Goal: Task Accomplishment & Management: Complete application form

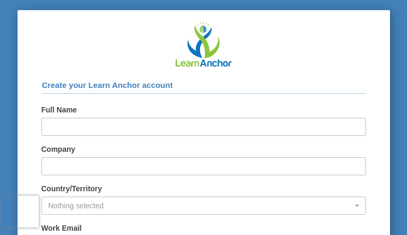
type input "jduDRXKaxwYMPA"
type input "lfpJyzXmJy"
type input "ojasejeqozi20@gmail.com"
type input "bzamImjpUV"
select select "80"
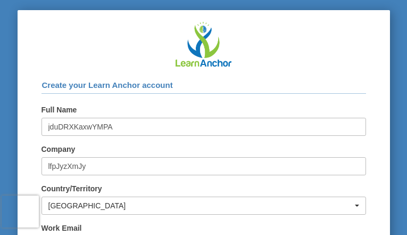
checkbox input "true"
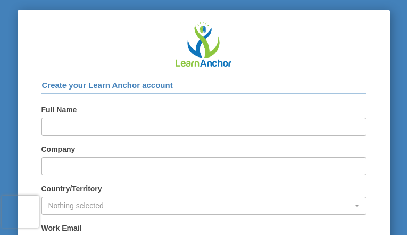
type input "AEzDsbeULuetrXp"
type input "tQPGgYVxvfZVyjK"
type input "[EMAIL_ADDRESS][DOMAIN_NAME]"
type input "qrwislgGvNAk"
select select "40"
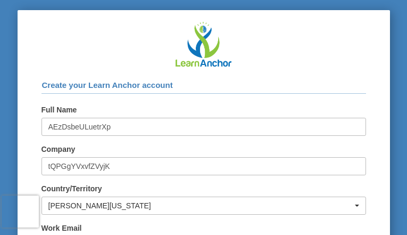
checkbox input "true"
